Goal: Task Accomplishment & Management: Use online tool/utility

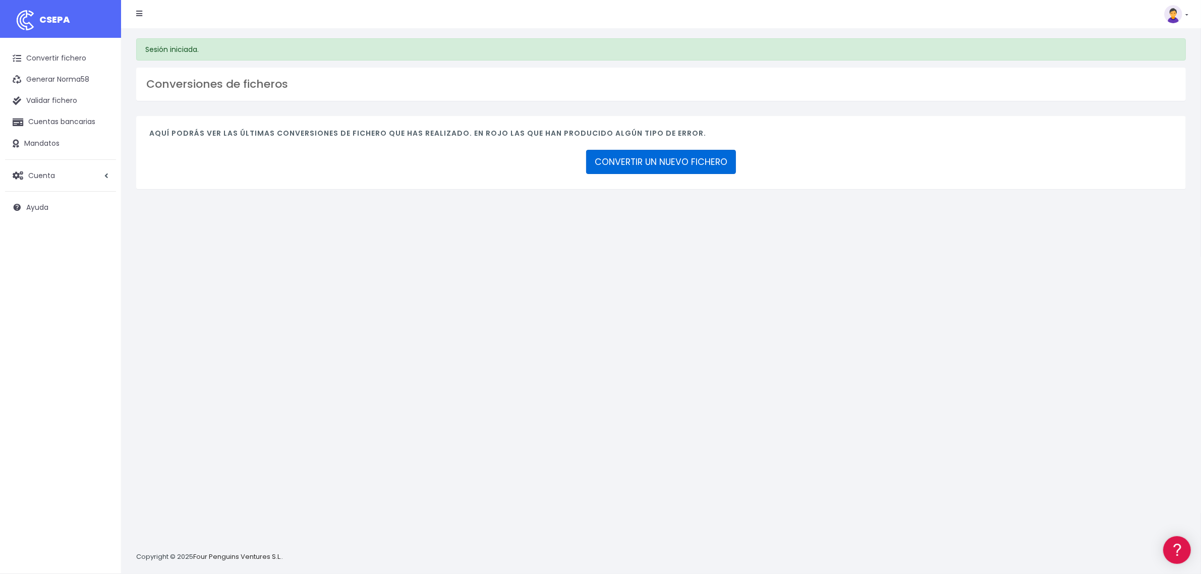
click at [638, 153] on link "CONVERTIR UN NUEVO FICHERO" at bounding box center [661, 162] width 150 height 24
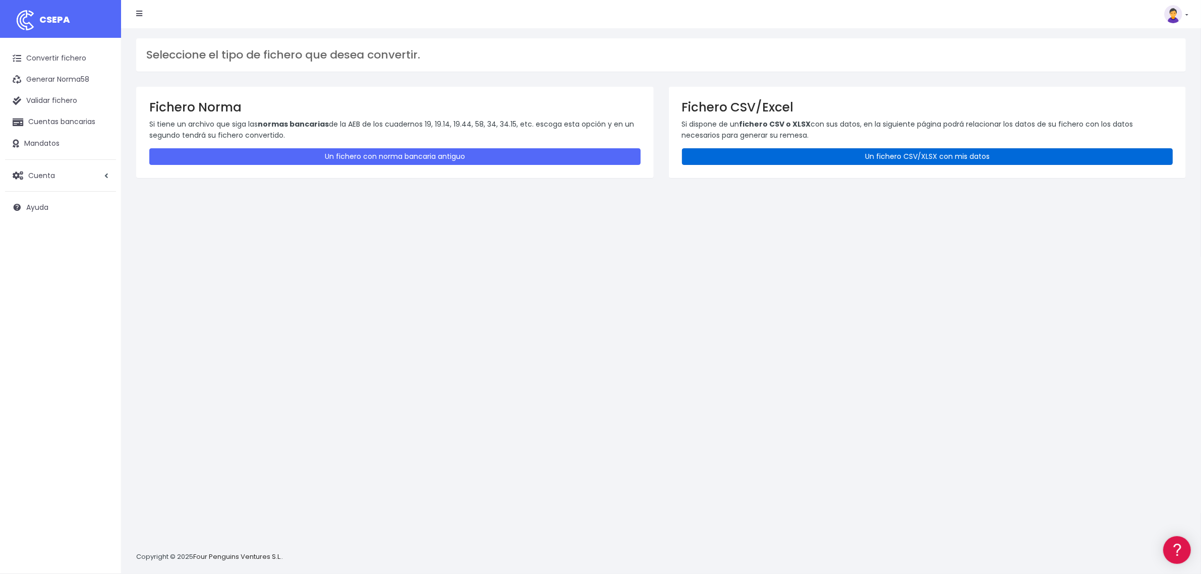
click at [853, 159] on link "Un fichero CSV/XLSX con mis datos" at bounding box center [927, 156] width 491 height 17
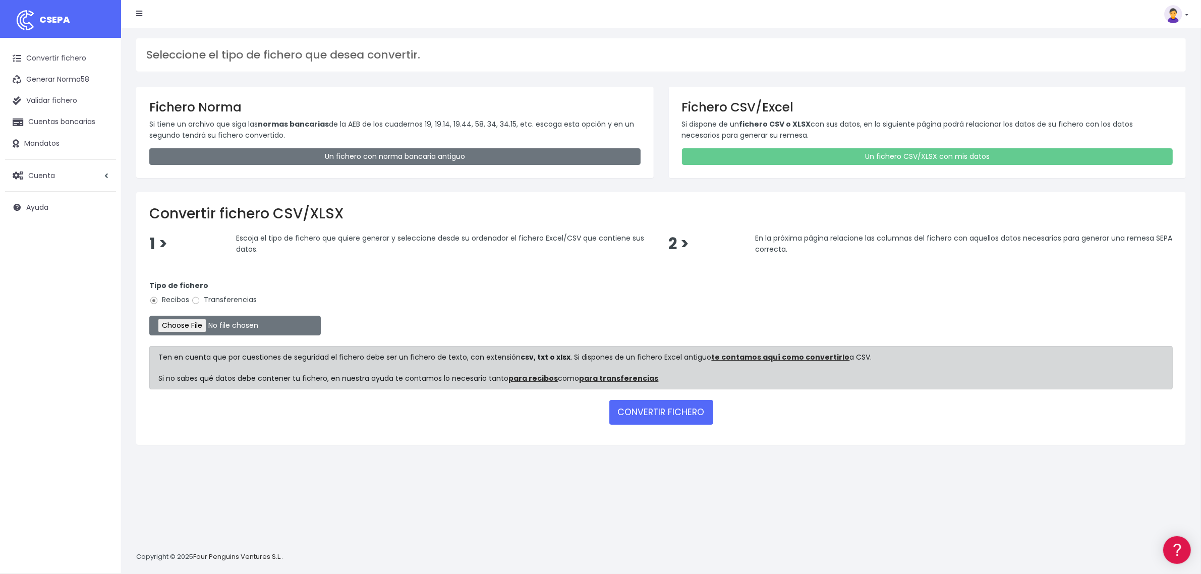
click at [237, 295] on label "Transferencias" at bounding box center [224, 299] width 66 height 11
click at [200, 296] on input "Transferencias" at bounding box center [195, 300] width 9 height 9
radio input "true"
click at [236, 301] on label "Transferencias" at bounding box center [224, 299] width 66 height 11
click at [200, 301] on input "Transferencias" at bounding box center [195, 300] width 9 height 9
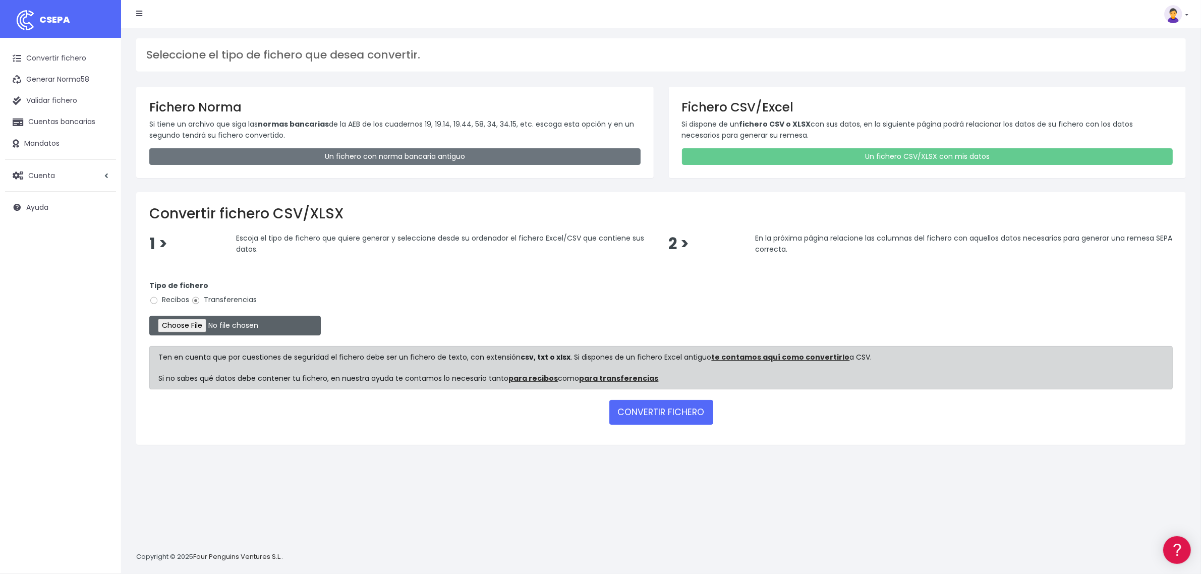
click at [211, 324] on input "file" at bounding box center [234, 326] width 171 height 20
type input "C:\fakepath\2509251 SESS CAIXA233 FICHERO .xlsx"
click at [661, 412] on button "CONVERTIR FICHERO" at bounding box center [661, 412] width 104 height 24
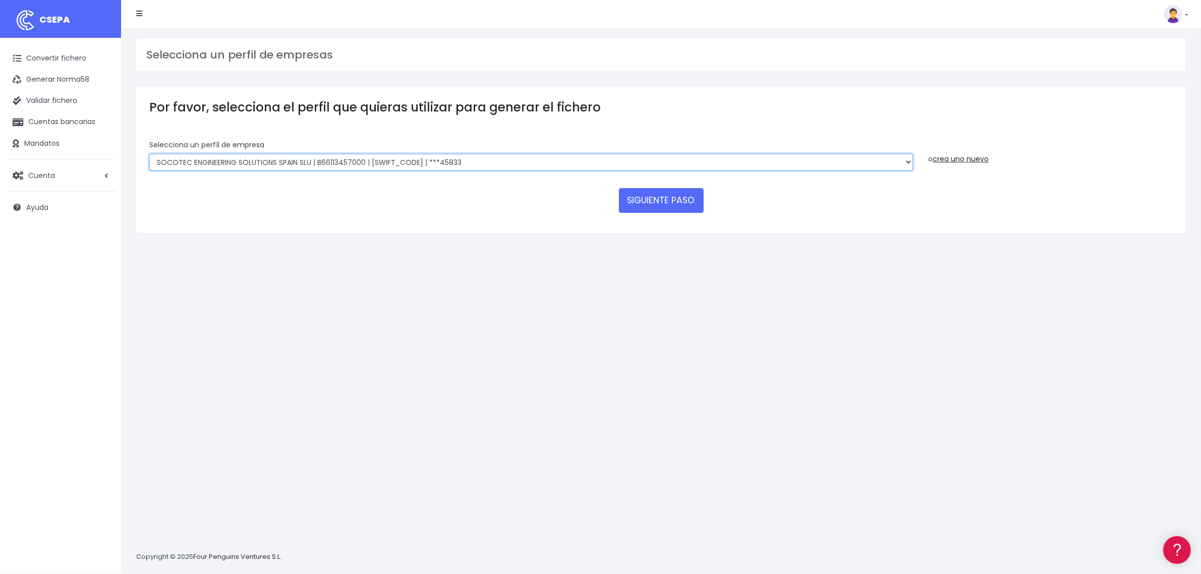
click at [374, 157] on select "SOCOTEC ENGINEERING SOLUTIONS SPAIN SLU | B66113457000 | [SWIFT_CODE] | ***4583…" at bounding box center [530, 162] width 763 height 17
select select "2759"
click at [149, 154] on select "SOCOTEC ENGINEERING SOLUTIONS SPAIN SLU | B66113457000 | [SWIFT_CODE] | ***4583…" at bounding box center [530, 162] width 763 height 17
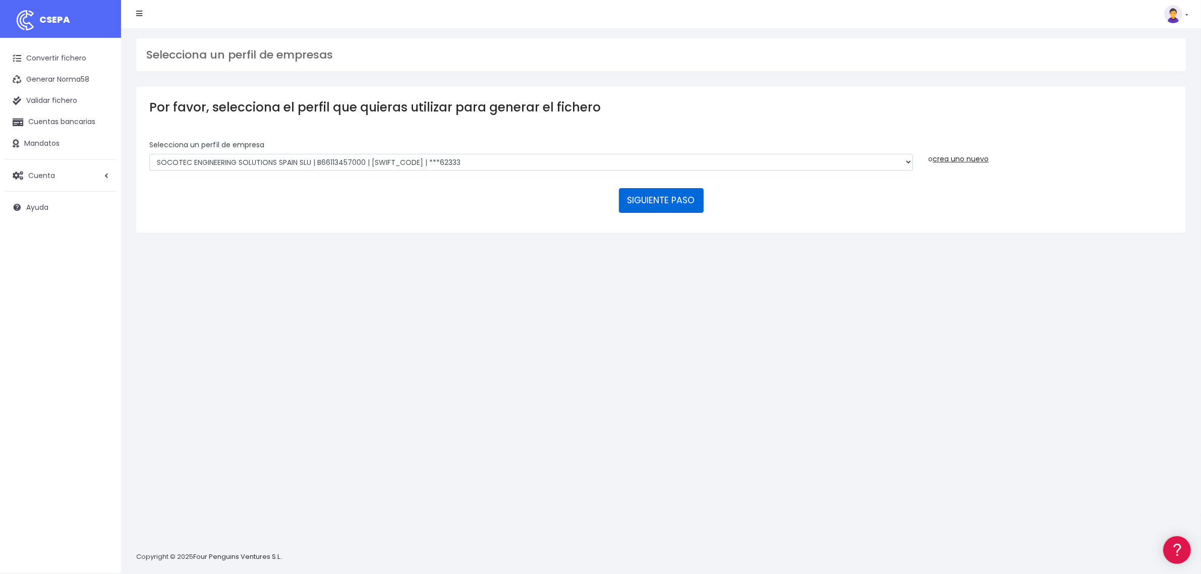
click at [664, 203] on button "SIGUIENTE PASO" at bounding box center [661, 200] width 85 height 24
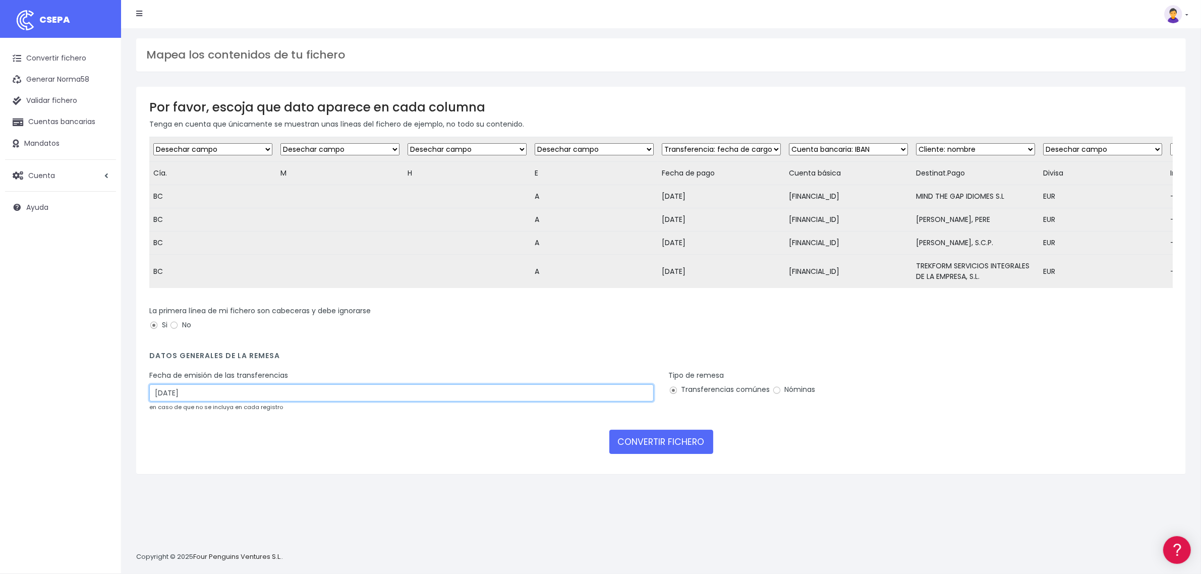
click at [290, 401] on input "[DATE]" at bounding box center [401, 392] width 504 height 17
click at [204, 528] on td "25" at bounding box center [204, 527] width 15 height 15
type input "[DATE]"
click at [653, 454] on button "CONVERTIR FICHERO" at bounding box center [661, 442] width 104 height 24
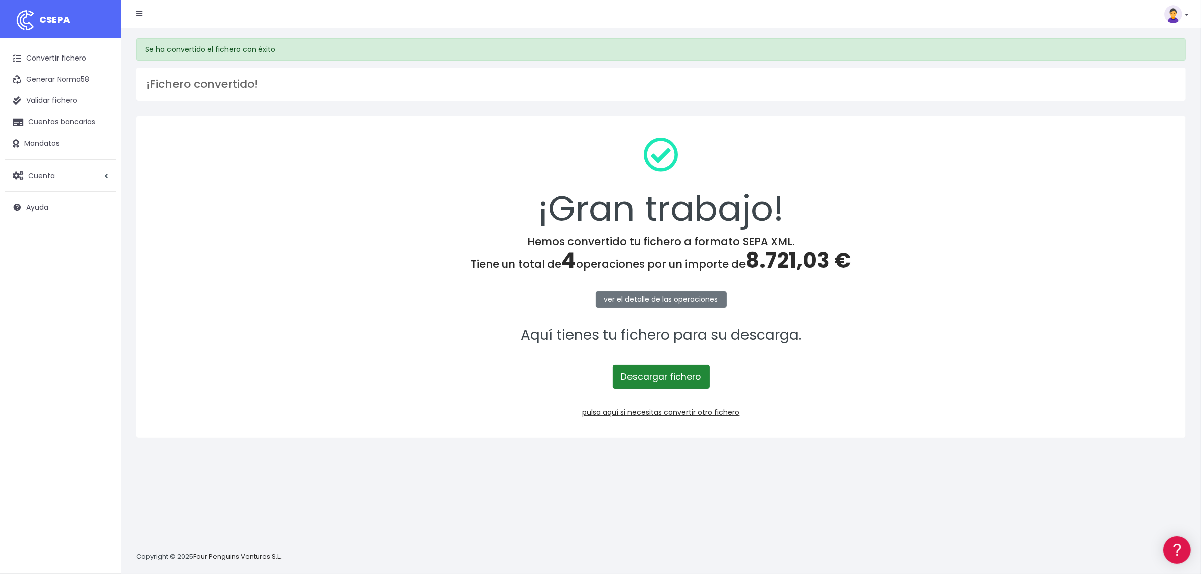
click at [694, 379] on link "Descargar fichero" at bounding box center [661, 377] width 97 height 24
